Goal: Ask a question

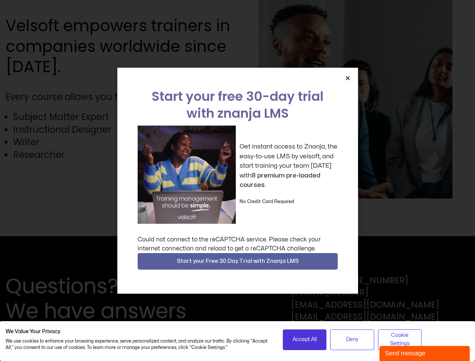
click at [237, 181] on div "Get instant access to Znanja, the easy-to-use LMS by velsoft, and start trainin…" at bounding box center [238, 175] width 200 height 98
click at [348, 78] on icon "Close" at bounding box center [348, 78] width 6 height 6
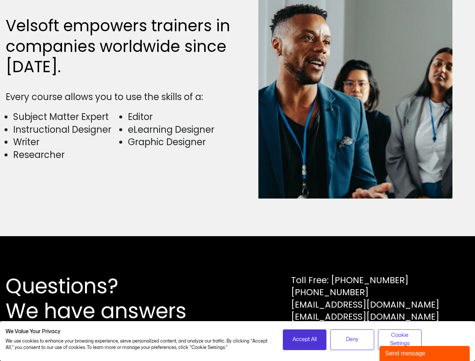
click at [238, 261] on div "Questions? We have answers Toll Free: [PHONE_NUMBER] [PHONE_NUMBER] [EMAIL_ADDR…" at bounding box center [237, 298] width 475 height 125
click at [305, 340] on span "Accept All" at bounding box center [305, 340] width 24 height 8
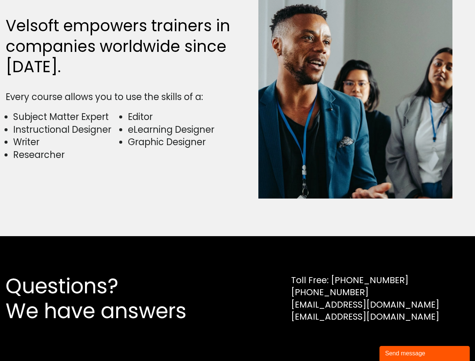
click at [352, 340] on div "Questions? We have answers Toll Free: [PHONE_NUMBER] [PHONE_NUMBER] [EMAIL_ADDR…" at bounding box center [237, 298] width 475 height 125
click at [400, 340] on div "Questions? We have answers Toll Free: [PHONE_NUMBER] [PHONE_NUMBER] [EMAIL_ADDR…" at bounding box center [237, 298] width 475 height 125
click at [425, 354] on div "Send message" at bounding box center [424, 353] width 79 height 9
